Goal: Task Accomplishment & Management: Use online tool/utility

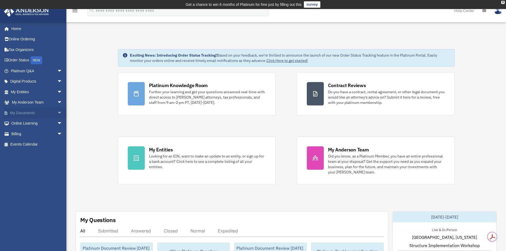
click at [57, 110] on span "arrow_drop_down" at bounding box center [62, 113] width 11 height 11
click at [25, 122] on link "Box" at bounding box center [38, 123] width 63 height 11
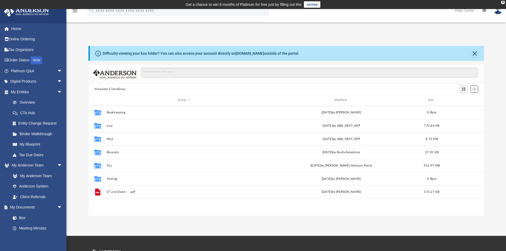
click at [475, 89] on span "Add" at bounding box center [474, 89] width 5 height 5
click at [460, 99] on li "Upload" at bounding box center [466, 100] width 17 height 6
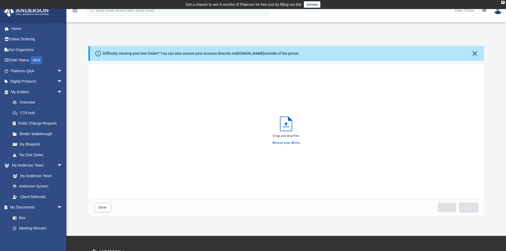
scroll to position [131, 392]
drag, startPoint x: 477, startPoint y: 53, endPoint x: 480, endPoint y: 57, distance: 4.9
click at [477, 53] on button "Close" at bounding box center [474, 53] width 7 height 7
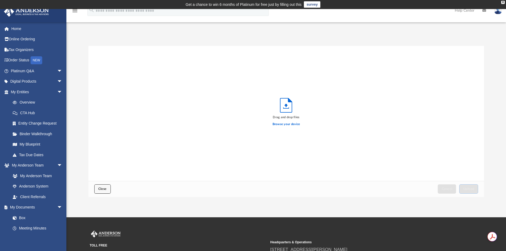
click at [108, 190] on button "Close" at bounding box center [102, 188] width 16 height 9
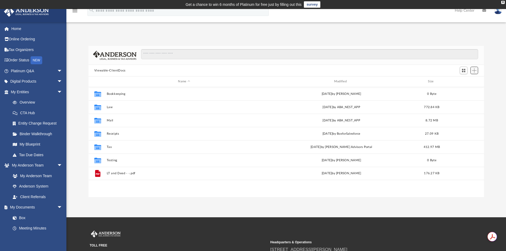
click at [474, 73] on span "Add" at bounding box center [474, 70] width 5 height 5
click at [470, 79] on li "Upload" at bounding box center [466, 81] width 17 height 6
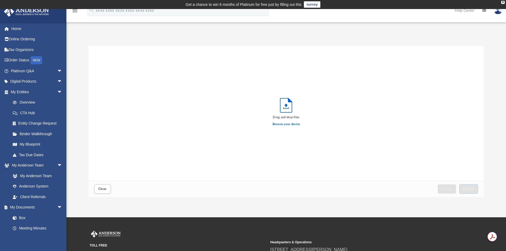
click at [462, 81] on div "Drag and drop files Browse your device" at bounding box center [287, 113] width 396 height 135
